Goal: Task Accomplishment & Management: Use online tool/utility

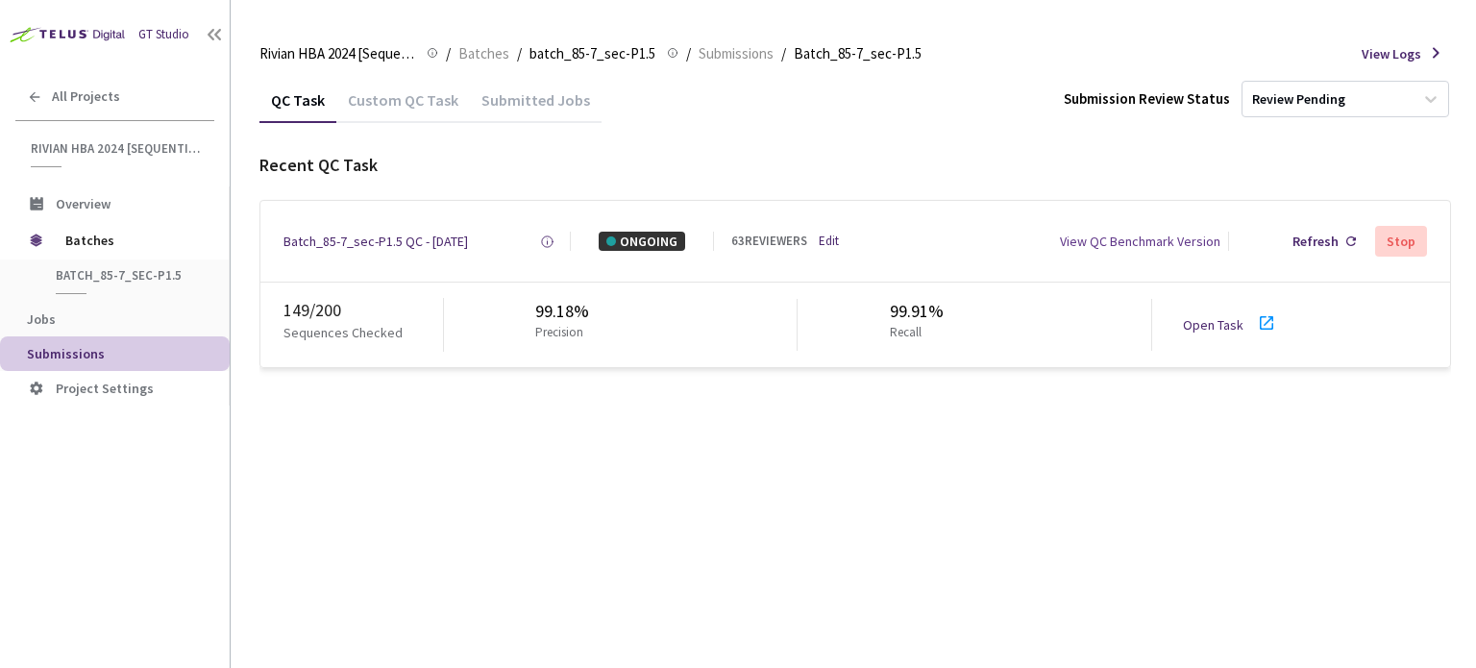
click at [1220, 325] on link "Open Task" at bounding box center [1213, 324] width 61 height 17
click at [348, 241] on div "Batch_85-7_sec-P1.5 QC - 06 Oct, 2025" at bounding box center [376, 241] width 185 height 19
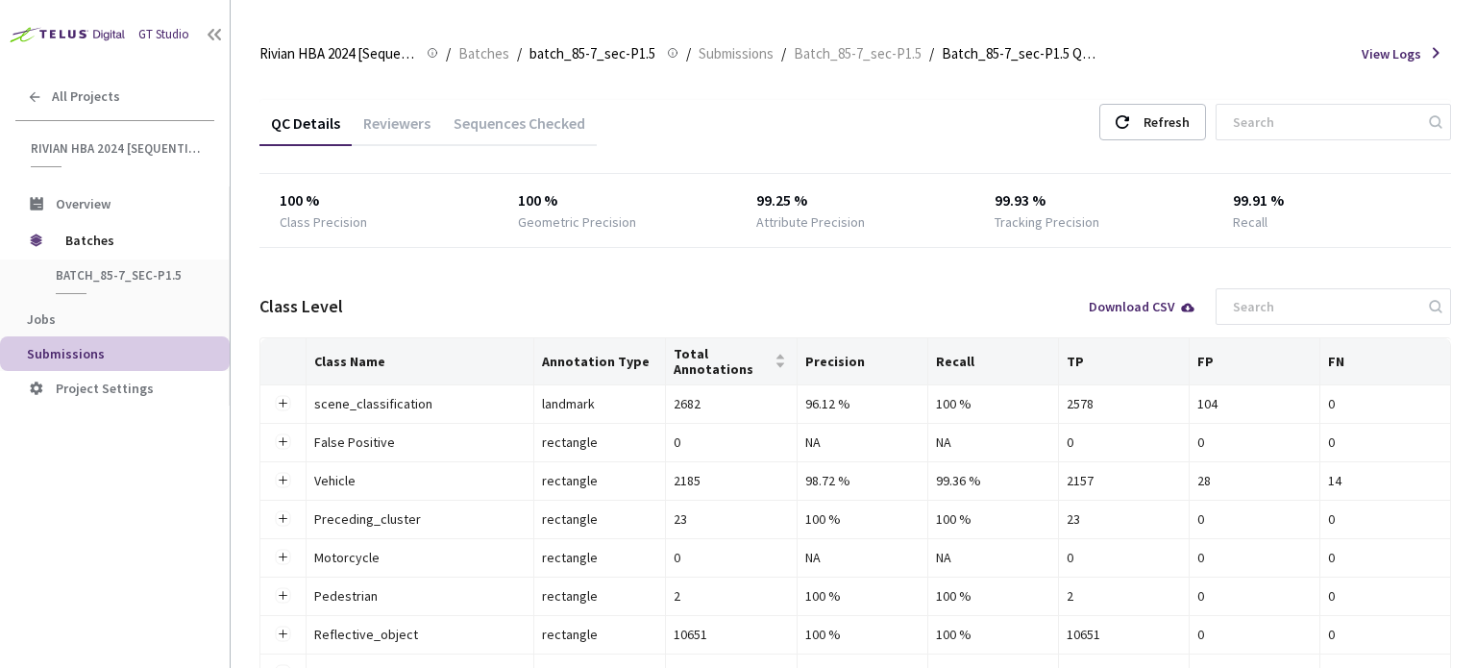
click at [425, 118] on div "Reviewers" at bounding box center [397, 129] width 90 height 33
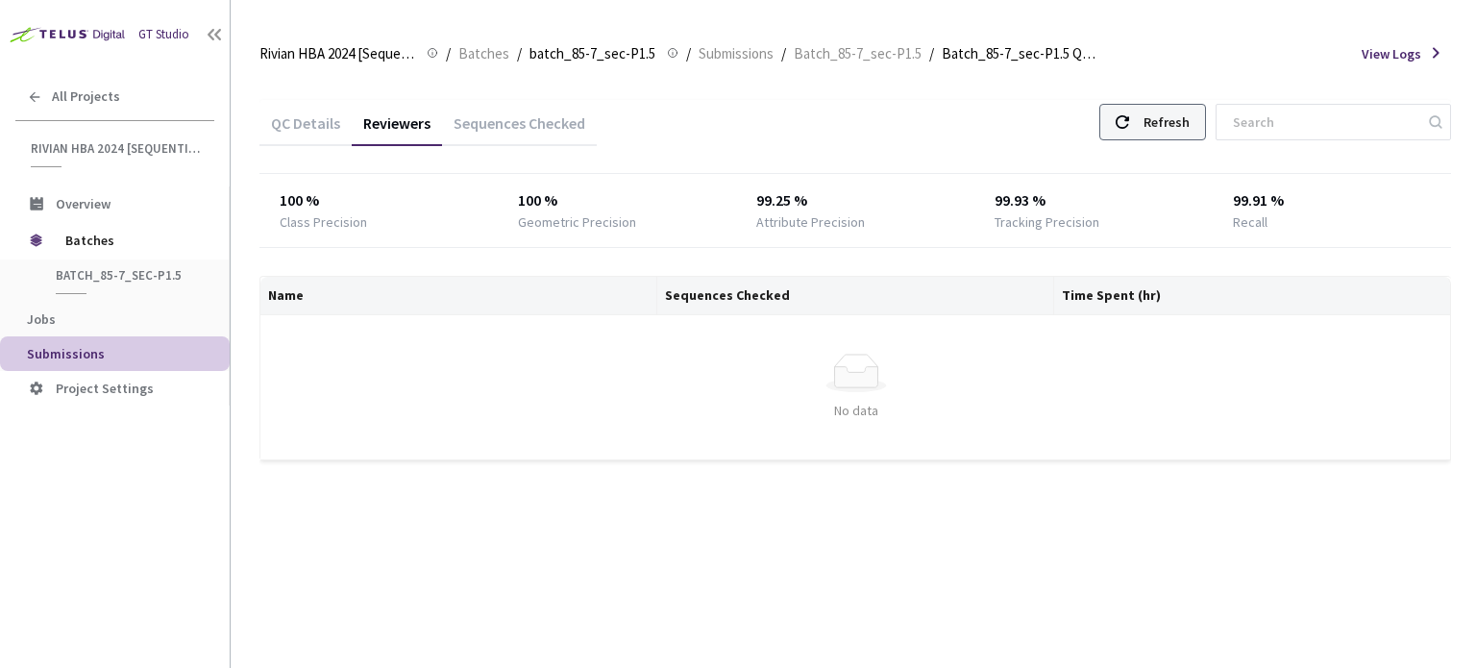
click at [1166, 119] on div "Refresh" at bounding box center [1167, 122] width 46 height 35
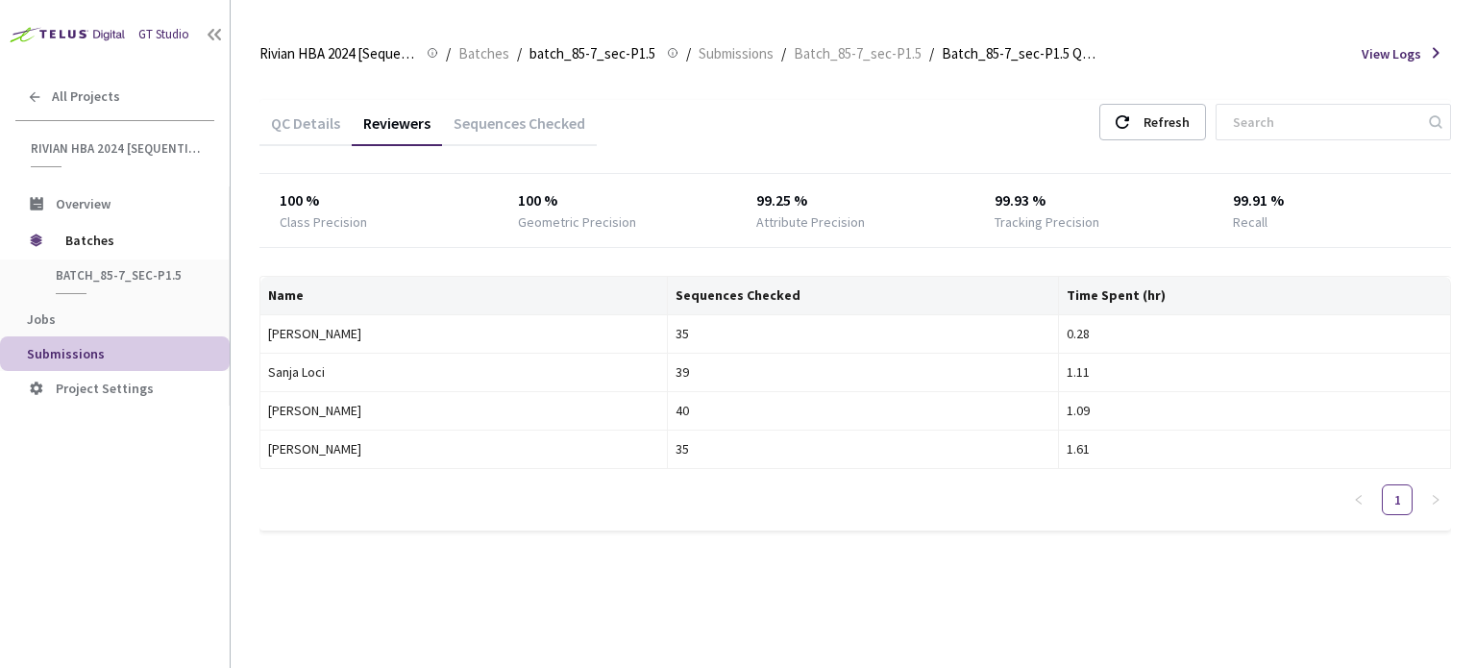
drag, startPoint x: 140, startPoint y: 62, endPoint x: 140, endPoint y: -1, distance: 63.4
click at [1190, 120] on div "Refresh" at bounding box center [1167, 122] width 46 height 35
click at [1180, 110] on div "Refresh" at bounding box center [1167, 122] width 46 height 35
click at [1178, 117] on div "Refresh" at bounding box center [1167, 122] width 46 height 35
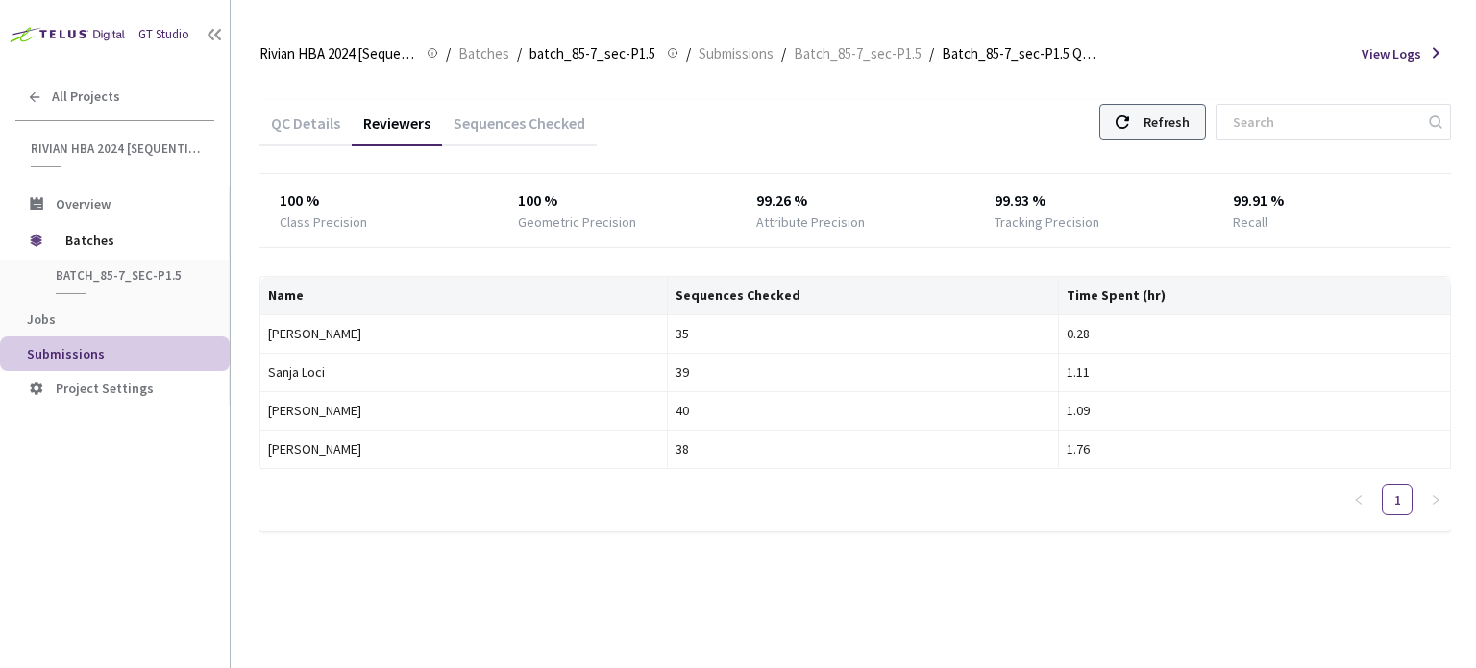
click at [1190, 129] on div "Refresh" at bounding box center [1167, 122] width 46 height 35
click at [1181, 107] on div "Refresh" at bounding box center [1167, 122] width 46 height 35
click at [1170, 130] on div "Refresh" at bounding box center [1167, 122] width 46 height 35
click at [1126, 136] on div "Refresh" at bounding box center [1152, 122] width 107 height 37
click at [1166, 117] on div "Refresh" at bounding box center [1167, 122] width 46 height 35
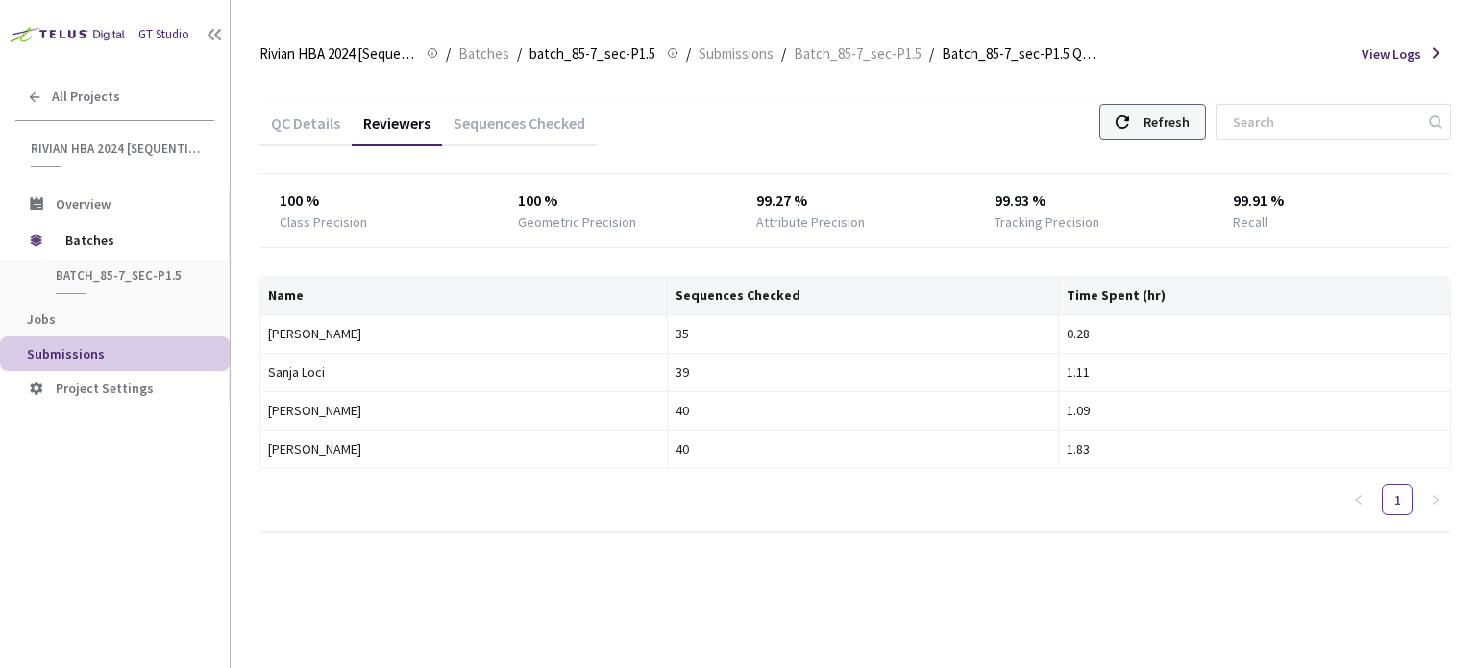
click at [1165, 117] on div "Refresh" at bounding box center [1167, 122] width 46 height 35
click at [1198, 151] on div "QC Details Reviewers Sequences Checked Refresh 100 % Class Precision 100 % Geom…" at bounding box center [855, 315] width 1192 height 431
click at [1038, 330] on div "35" at bounding box center [864, 333] width 376 height 21
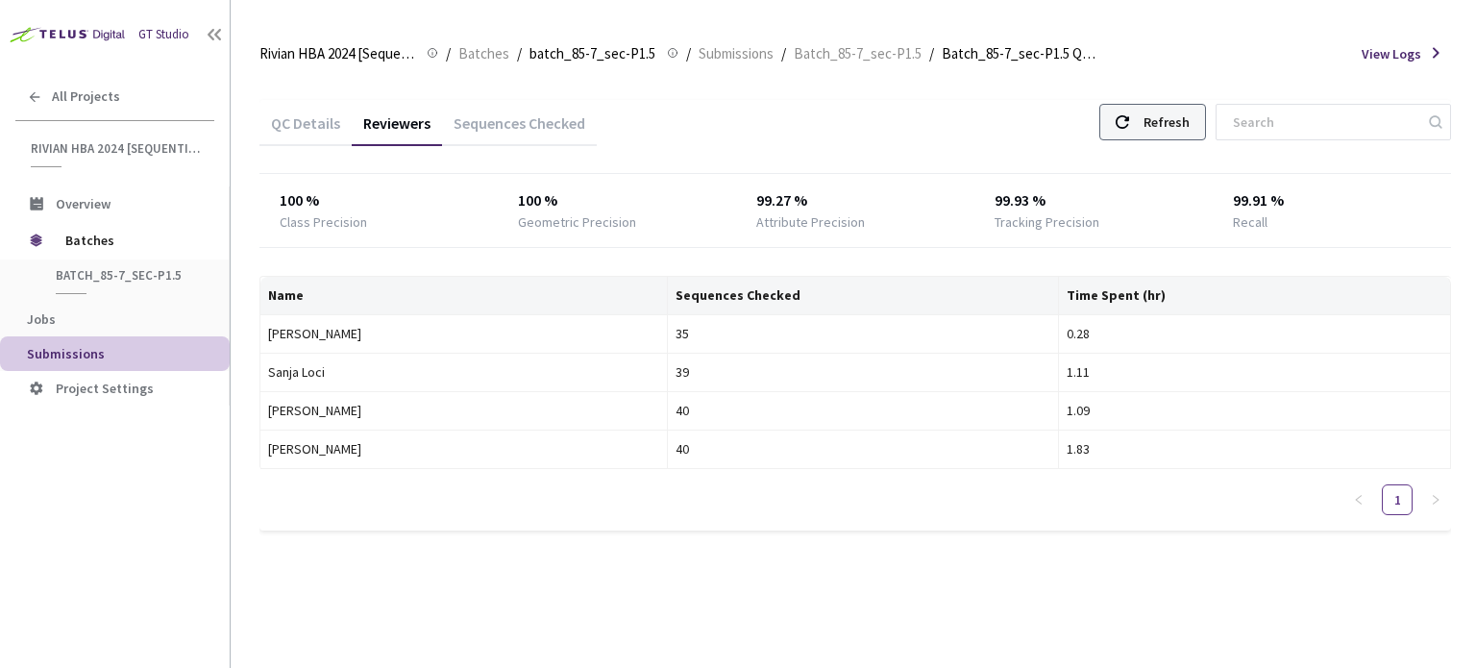
click at [1172, 114] on div "Refresh" at bounding box center [1167, 122] width 46 height 35
click at [1172, 115] on div "Refresh" at bounding box center [1167, 122] width 46 height 35
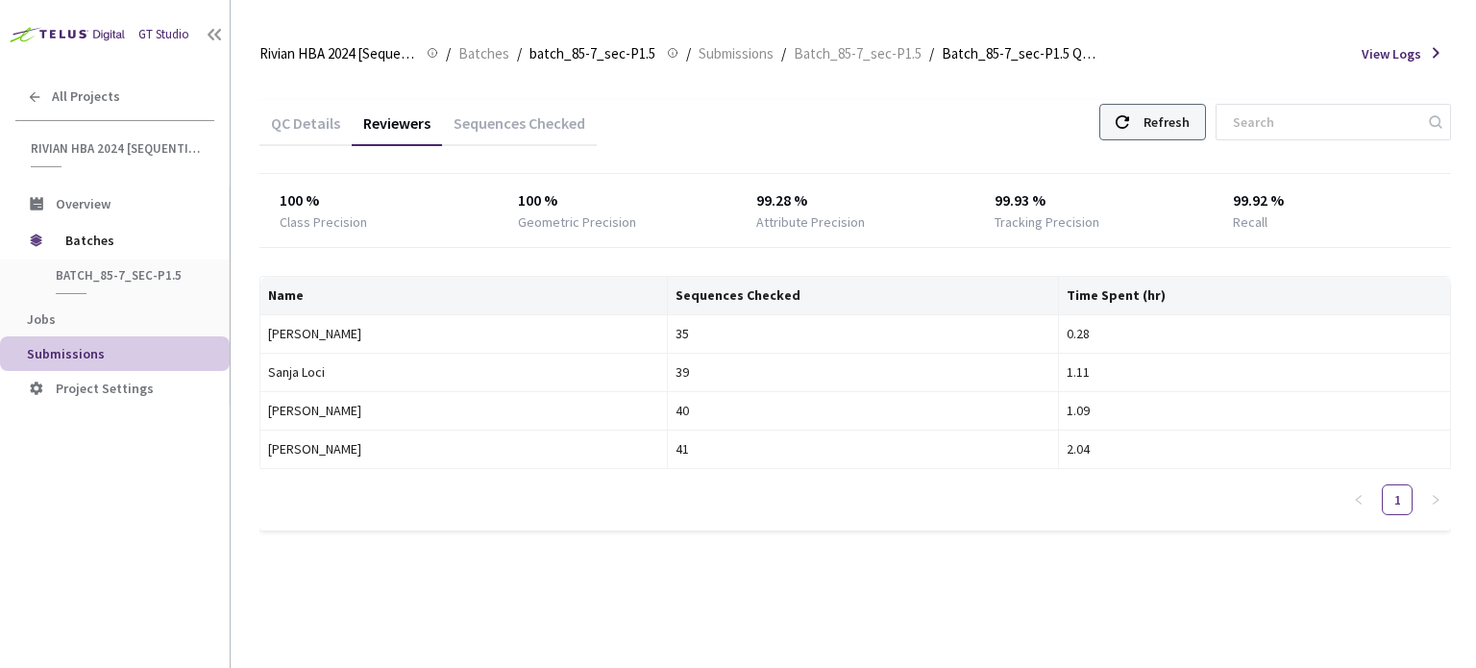
click at [1174, 108] on div "Refresh" at bounding box center [1167, 122] width 46 height 35
click at [1175, 118] on div "Refresh" at bounding box center [1167, 122] width 46 height 35
click at [1154, 118] on div "Refresh" at bounding box center [1152, 122] width 107 height 37
click at [1153, 120] on div "Refresh" at bounding box center [1152, 122] width 107 height 37
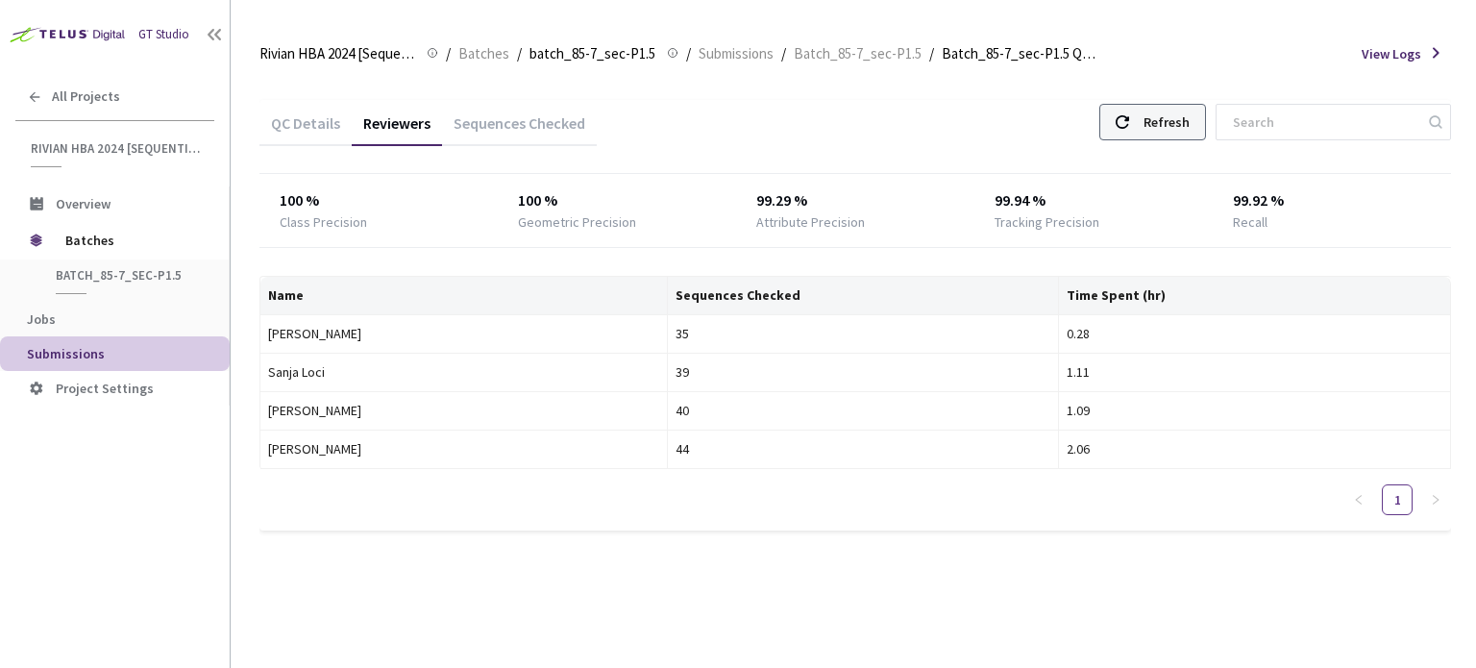
click at [1190, 120] on div "Refresh" at bounding box center [1167, 122] width 46 height 35
click at [1187, 122] on div "Refresh" at bounding box center [1167, 122] width 46 height 35
click at [1129, 133] on div at bounding box center [1122, 122] width 13 height 35
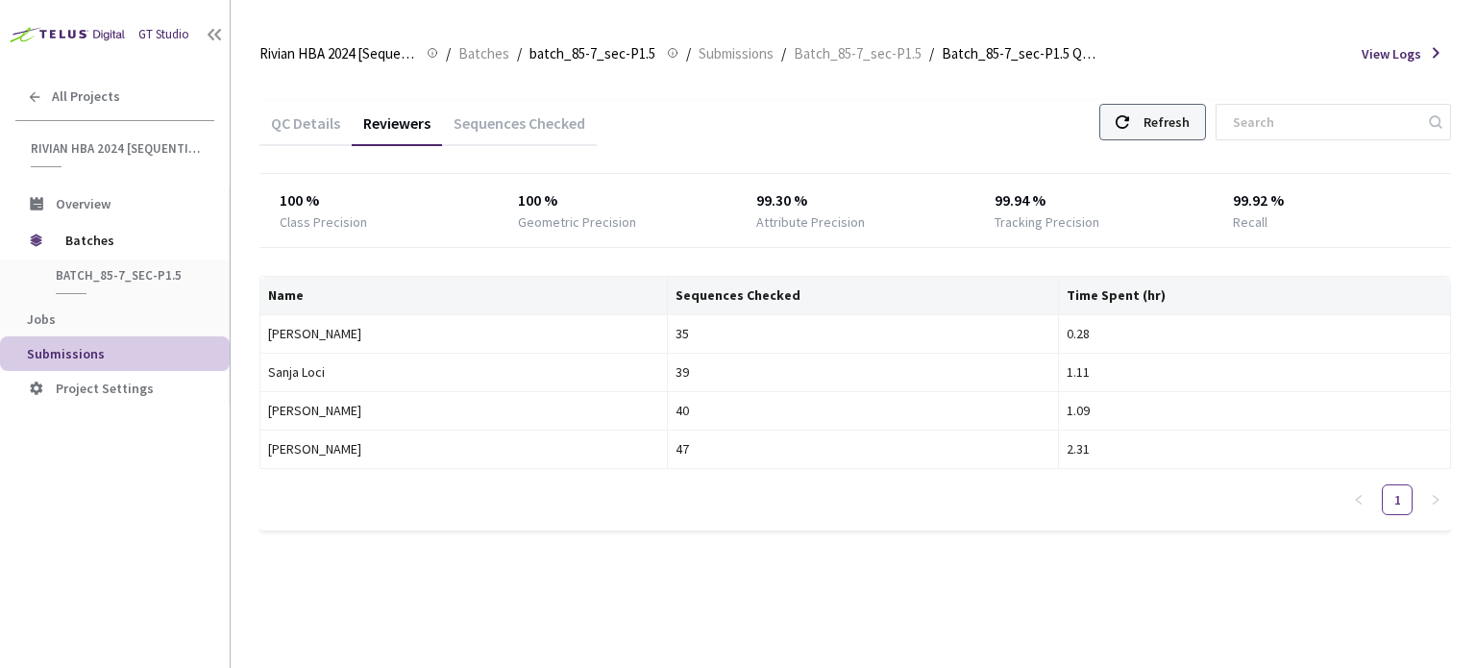
click at [1146, 113] on div "Refresh" at bounding box center [1152, 122] width 107 height 37
click at [1167, 117] on div "Refresh" at bounding box center [1167, 122] width 46 height 35
click at [1172, 111] on div "Refresh" at bounding box center [1167, 122] width 46 height 35
click at [1172, 112] on div "Refresh" at bounding box center [1167, 122] width 46 height 35
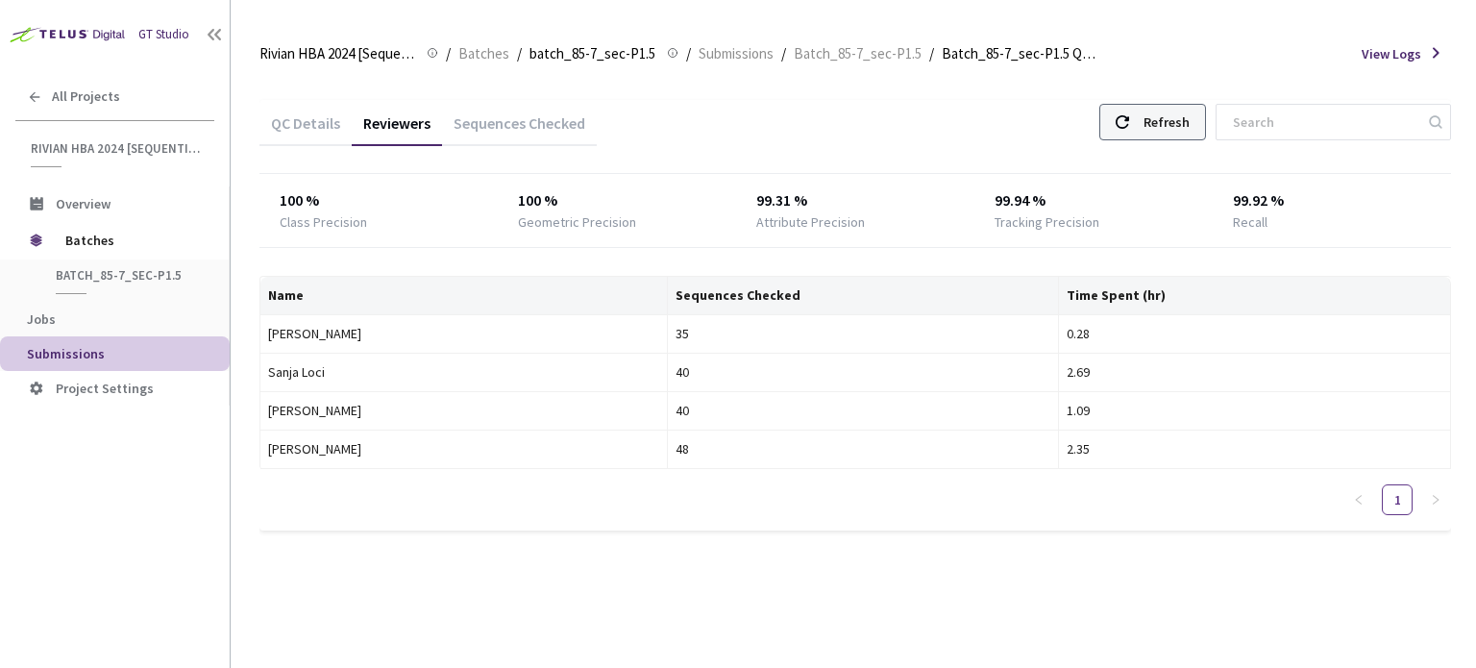
click at [1172, 112] on div "Refresh" at bounding box center [1167, 122] width 46 height 35
click at [1197, 95] on div "QC Details Reviewers Sequences Checked Refresh 100 % Class Precision 100 % Geom…" at bounding box center [855, 327] width 1192 height 500
click at [1193, 104] on div "Refresh" at bounding box center [1152, 122] width 107 height 37
click at [1188, 122] on div "Refresh" at bounding box center [1167, 122] width 46 height 35
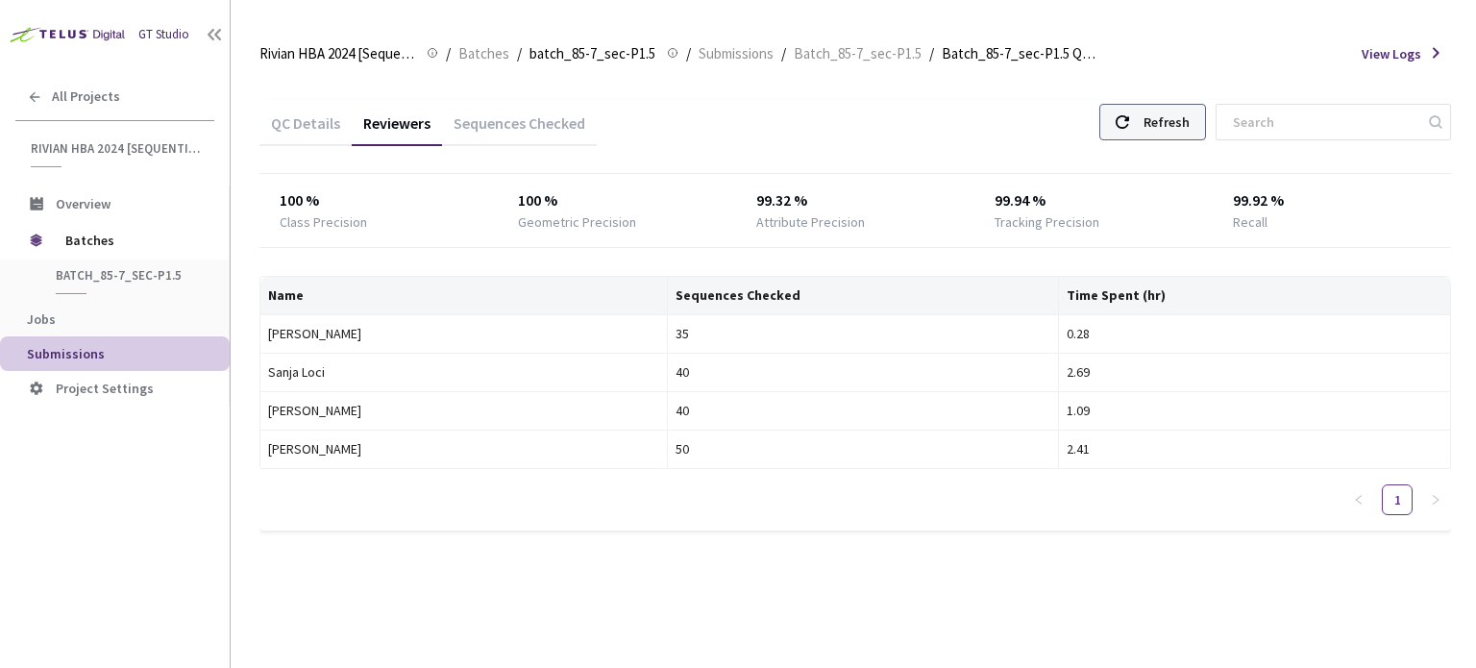
click at [1188, 122] on div "Refresh" at bounding box center [1167, 122] width 46 height 35
click at [1188, 124] on div "Refresh" at bounding box center [1167, 122] width 46 height 35
click at [1189, 132] on div "Refresh" at bounding box center [1167, 122] width 46 height 35
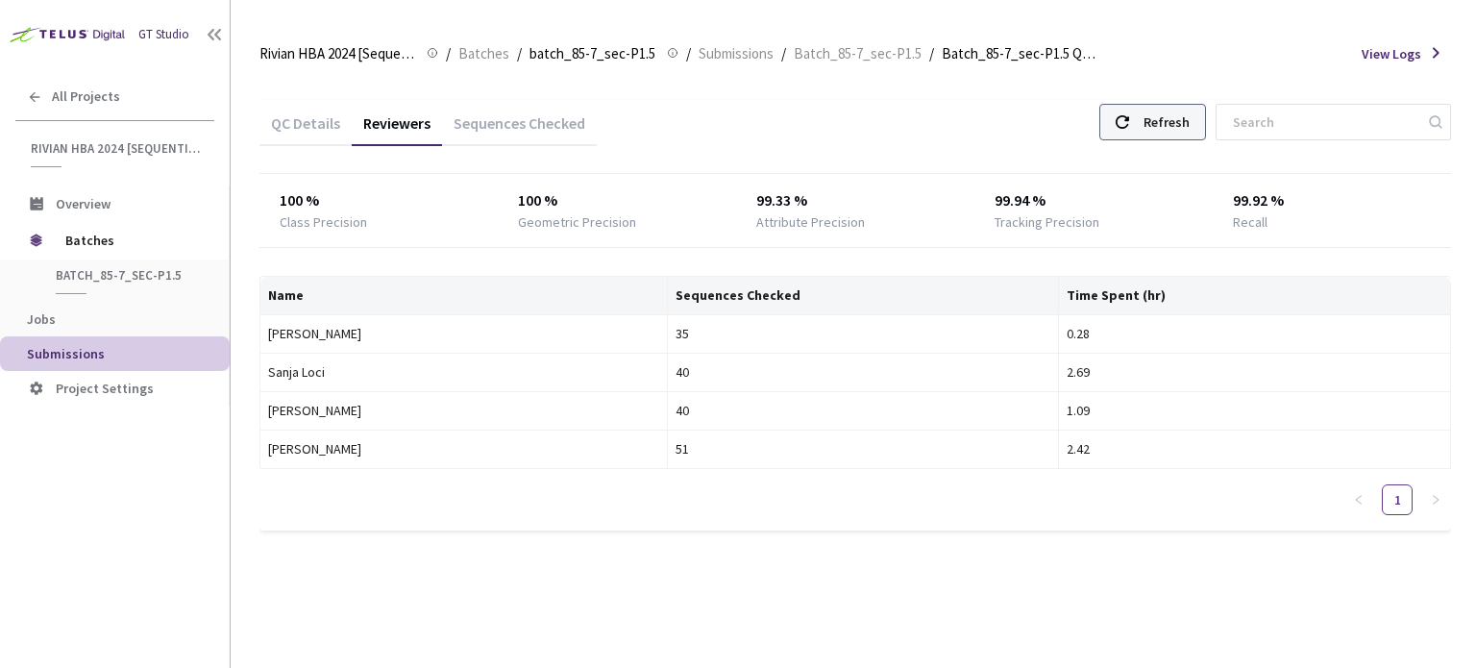
click at [1167, 120] on div "Refresh" at bounding box center [1167, 122] width 46 height 35
click at [1129, 118] on icon at bounding box center [1122, 121] width 13 height 13
click at [1183, 130] on div "Refresh" at bounding box center [1167, 122] width 46 height 35
click at [1169, 120] on div "Refresh" at bounding box center [1167, 122] width 46 height 35
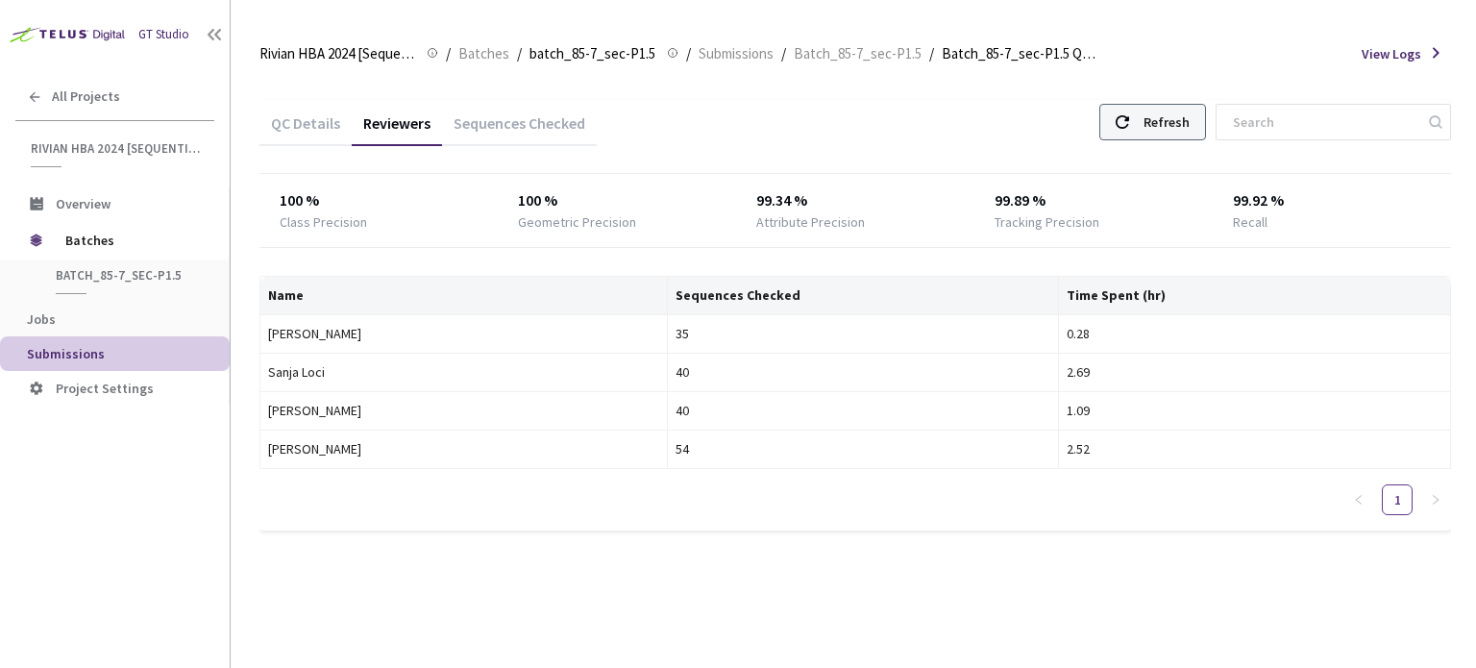
click at [1180, 128] on div "Refresh" at bounding box center [1167, 122] width 46 height 35
click at [1134, 90] on div "QC Details Reviewers Sequences Checked Refresh 100 % Class Precision 100 % Geom…" at bounding box center [855, 327] width 1192 height 500
click at [1149, 113] on div "Refresh" at bounding box center [1152, 122] width 107 height 37
click at [1172, 137] on div "Refresh" at bounding box center [1167, 122] width 46 height 35
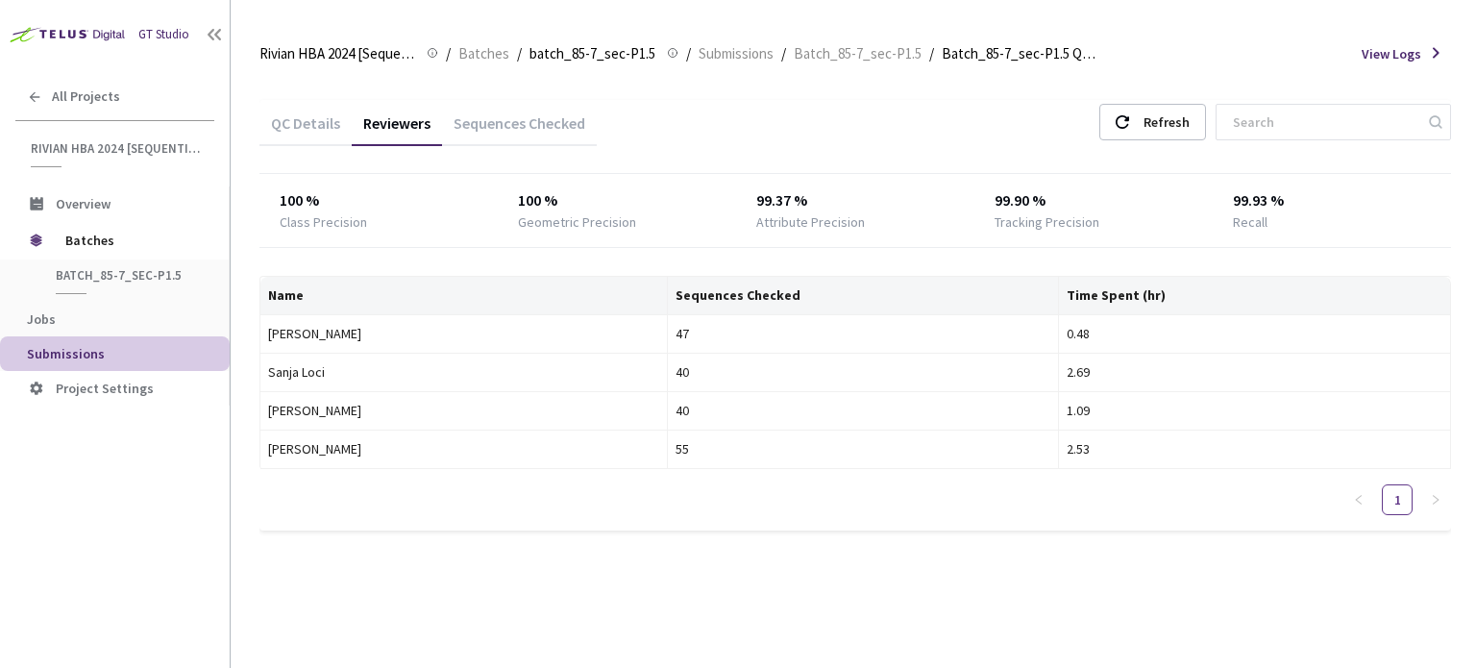
click at [1113, 136] on div "Refresh" at bounding box center [1273, 122] width 357 height 37
click at [1147, 132] on div "Refresh" at bounding box center [1152, 122] width 107 height 37
click at [97, 268] on span "batch_85-7_sec-P1.5" at bounding box center [127, 275] width 142 height 16
click at [84, 352] on span "Submissions" at bounding box center [66, 353] width 78 height 17
click at [108, 275] on span "batch_85-7_sec-P1.5" at bounding box center [127, 275] width 142 height 16
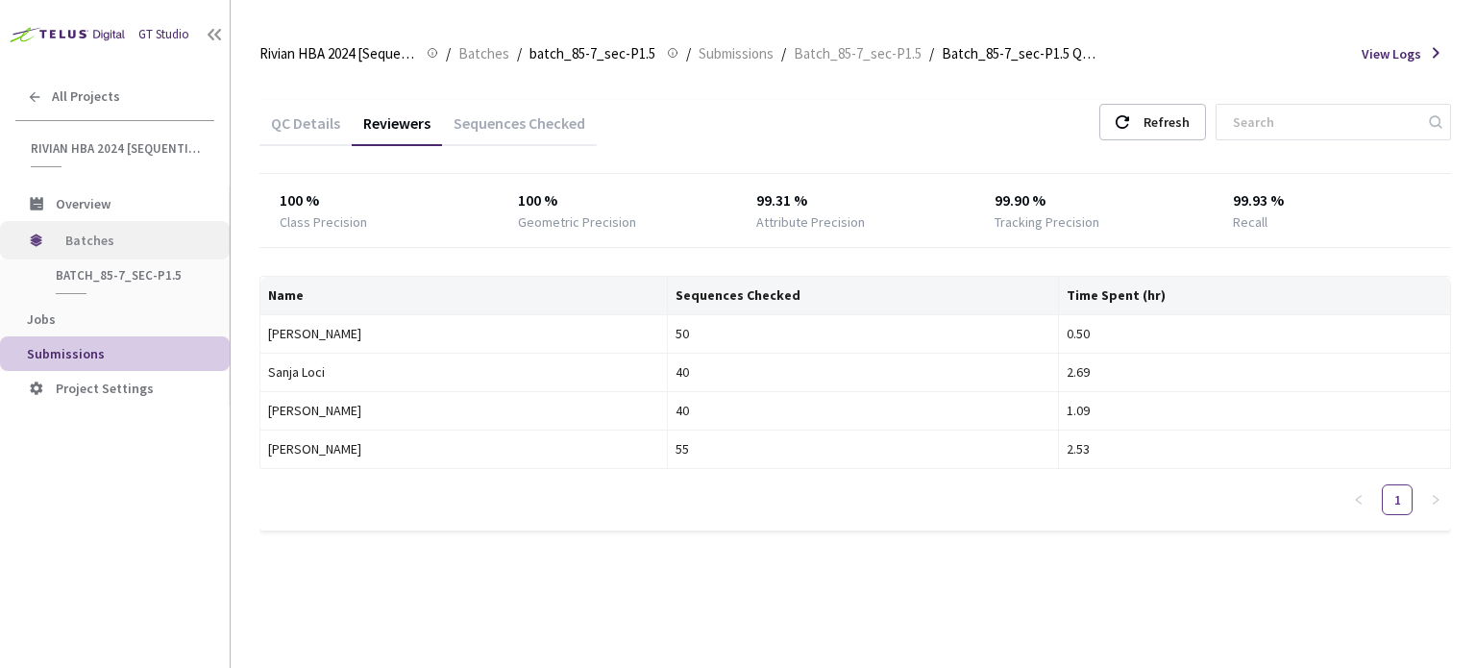
click at [86, 226] on span "Batches" at bounding box center [131, 240] width 132 height 38
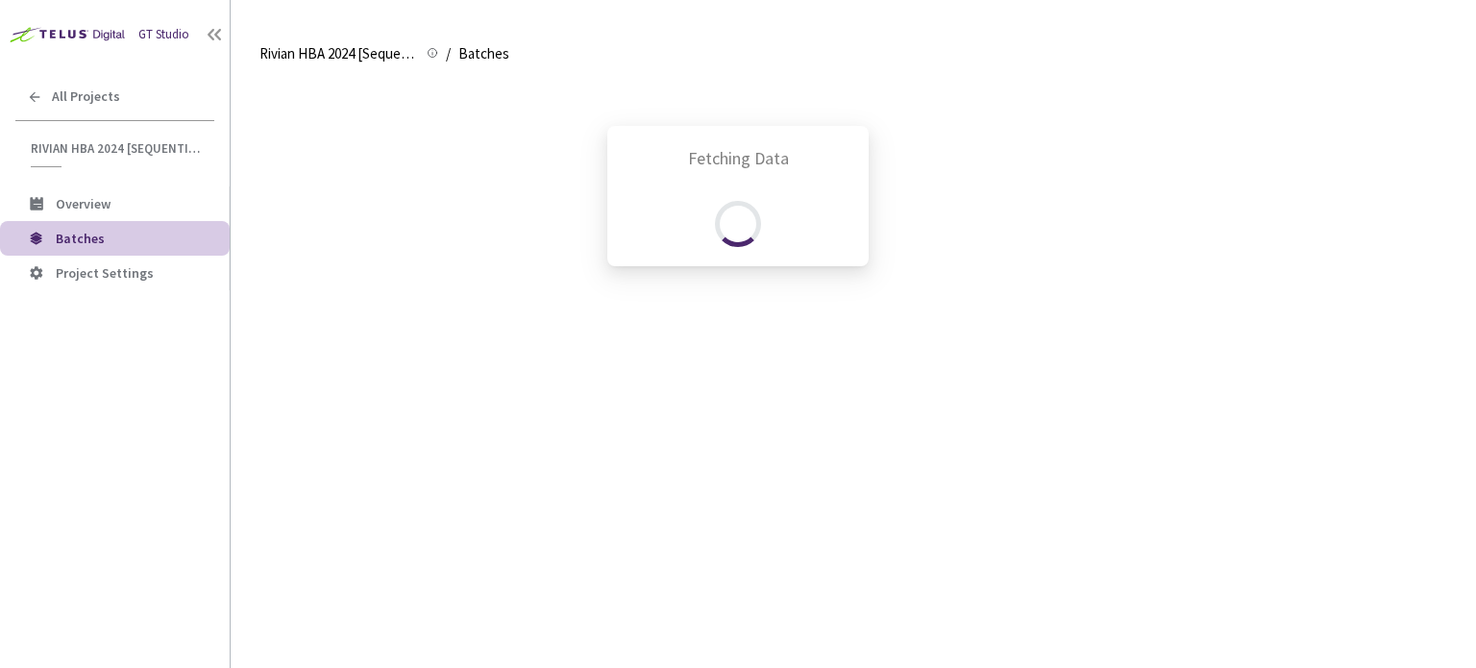
scroll to position [508, 0]
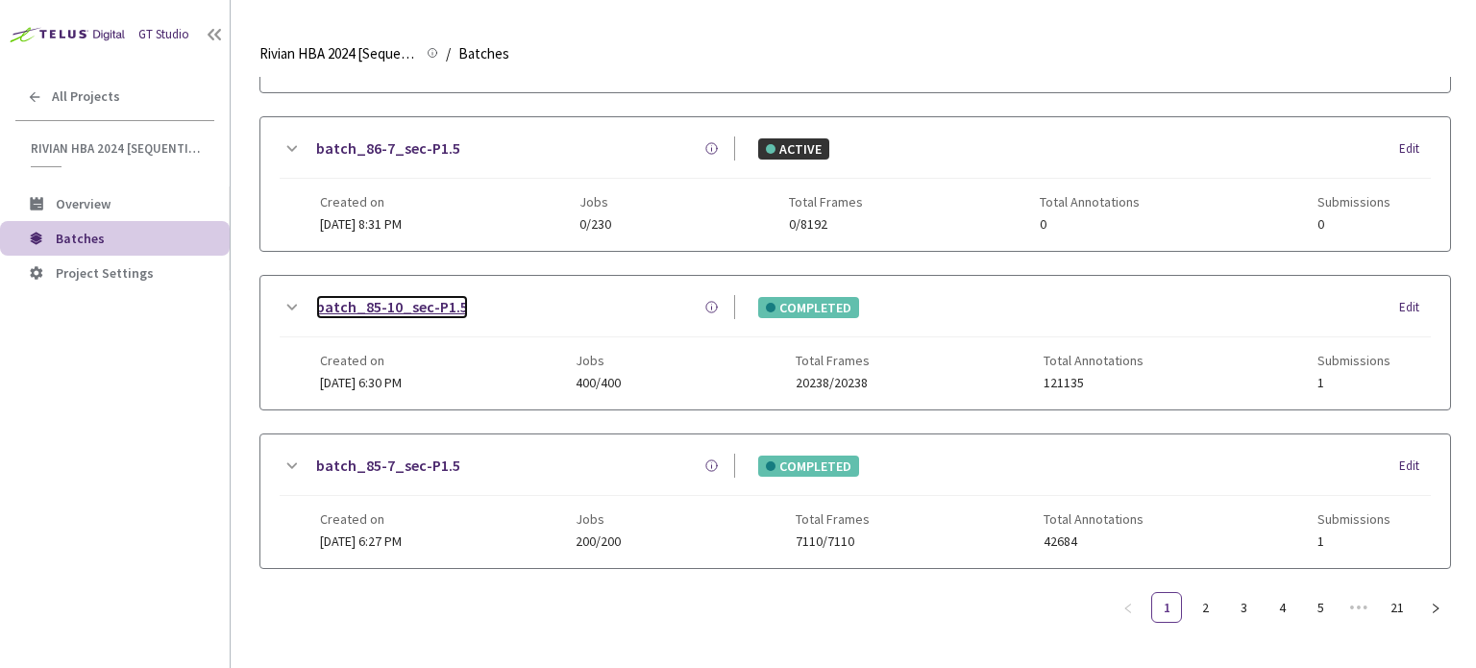
click at [407, 295] on link "batch_85-10_sec-P1.5" at bounding box center [392, 307] width 152 height 24
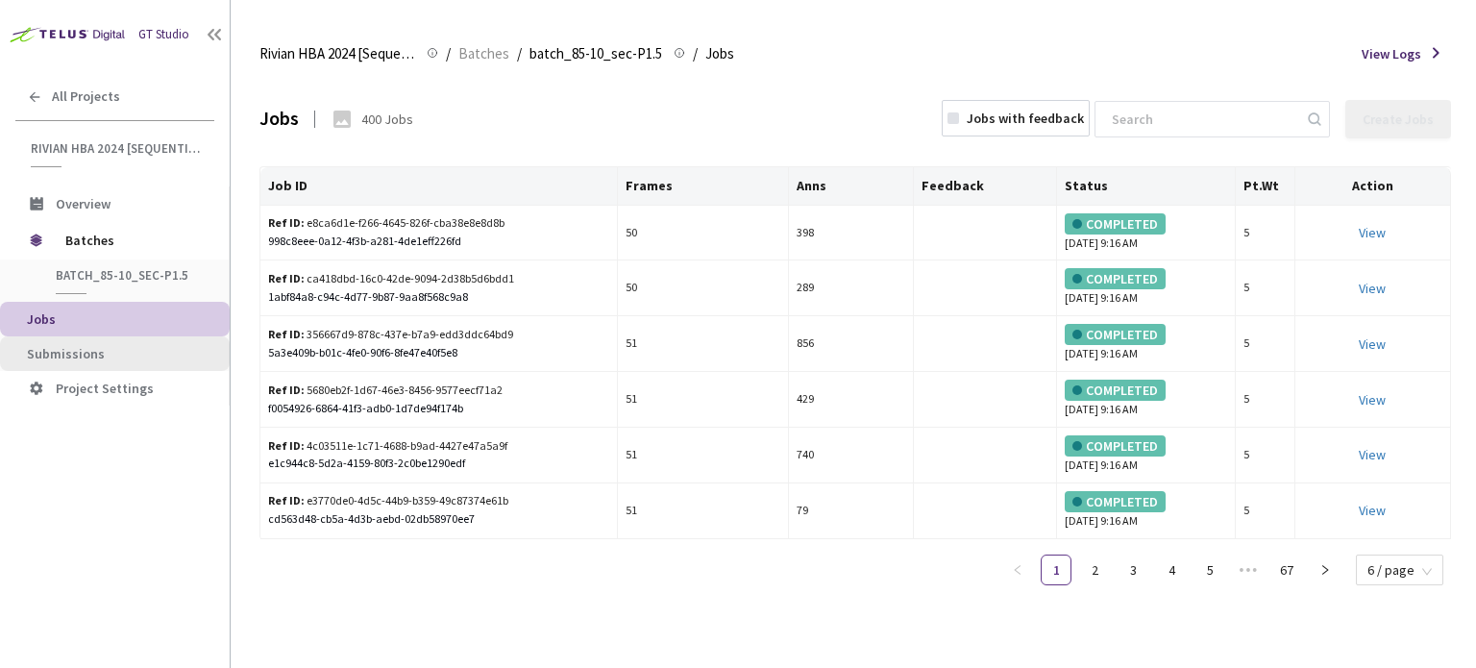
click at [76, 356] on span "Submissions" at bounding box center [66, 353] width 78 height 17
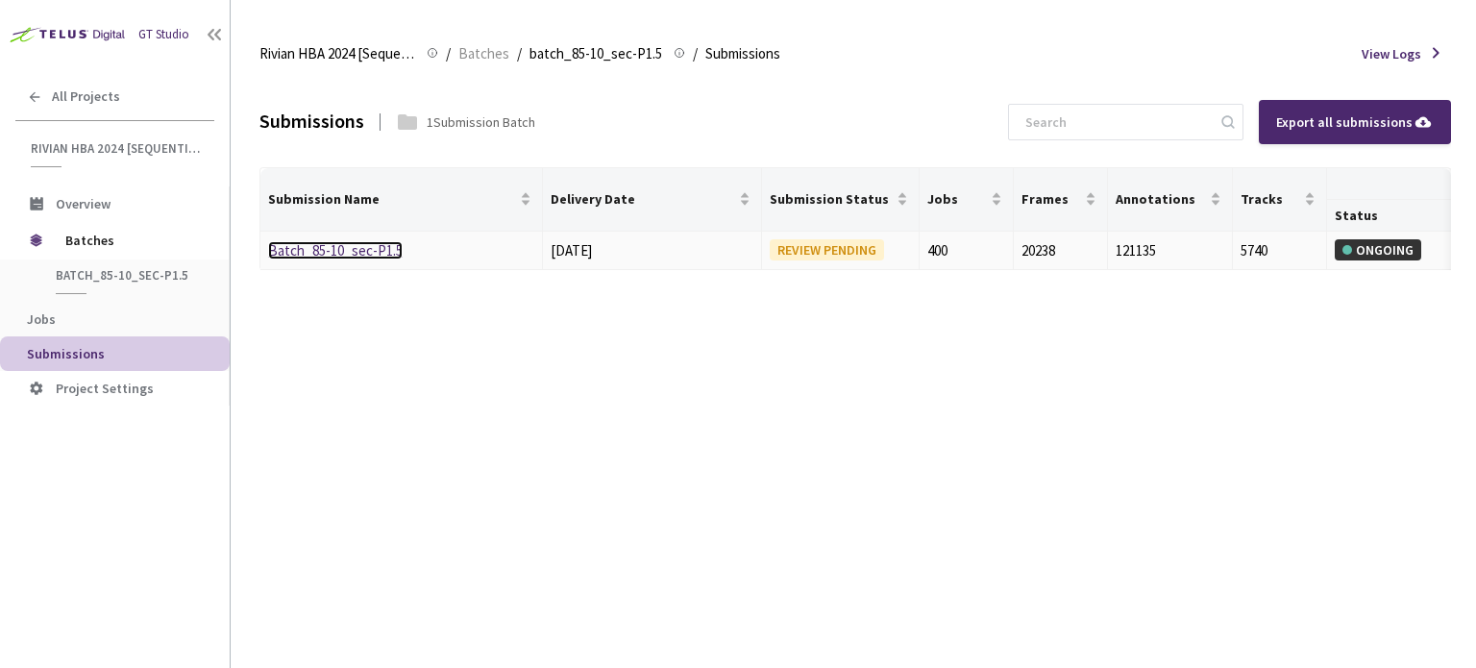
click at [357, 246] on link "Batch_85-10_sec-P1.5" at bounding box center [335, 250] width 135 height 18
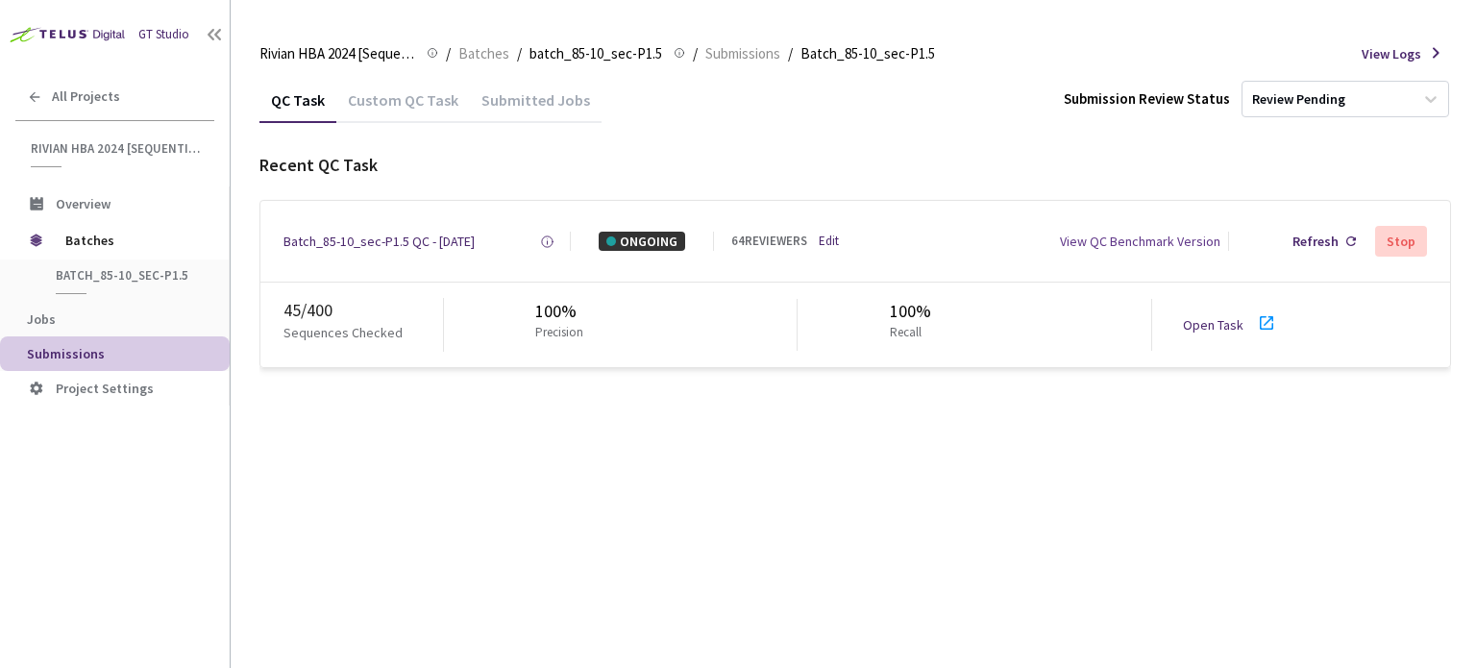
click at [1107, 228] on div "Batch_85-10_sec-P1.5 QC - 08 Oct, 2025 Created at Today at 10:54 AM GMT+2 Creat…" at bounding box center [855, 241] width 1190 height 81
